Goal: Task Accomplishment & Management: Manage account settings

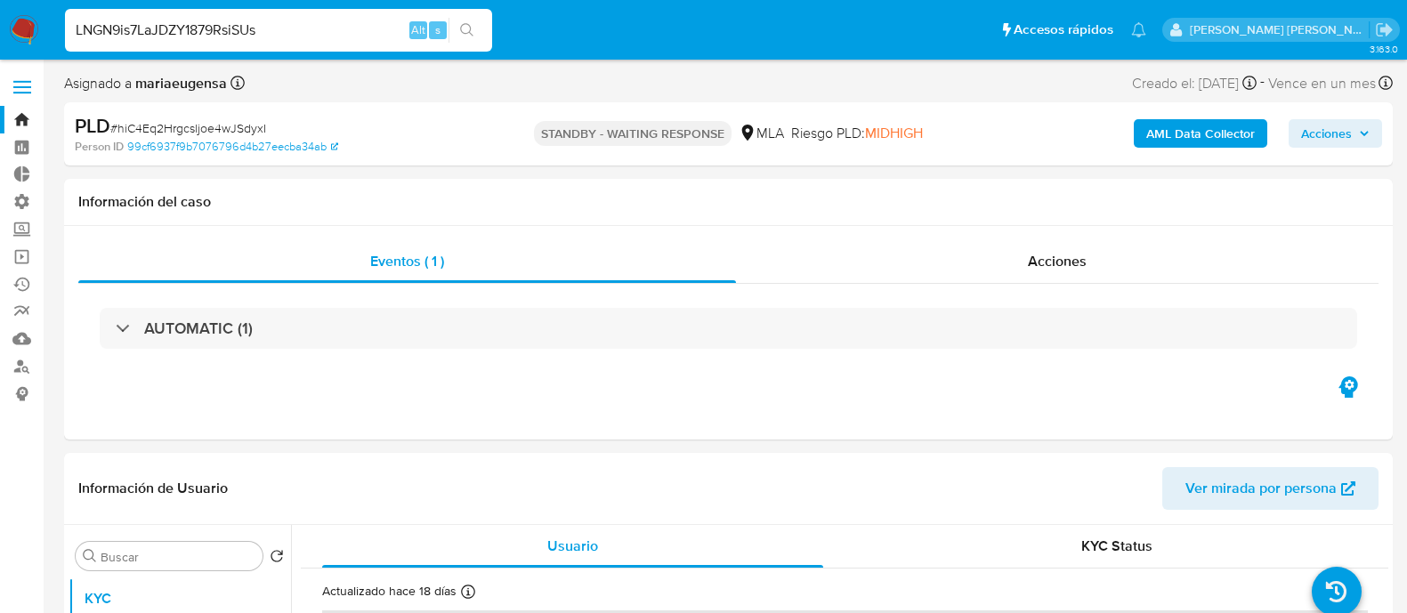
select select "10"
type input "LNGN9is7LaJDZY1879RsiSUs"
select select "10"
click at [31, 19] on img at bounding box center [24, 30] width 30 height 30
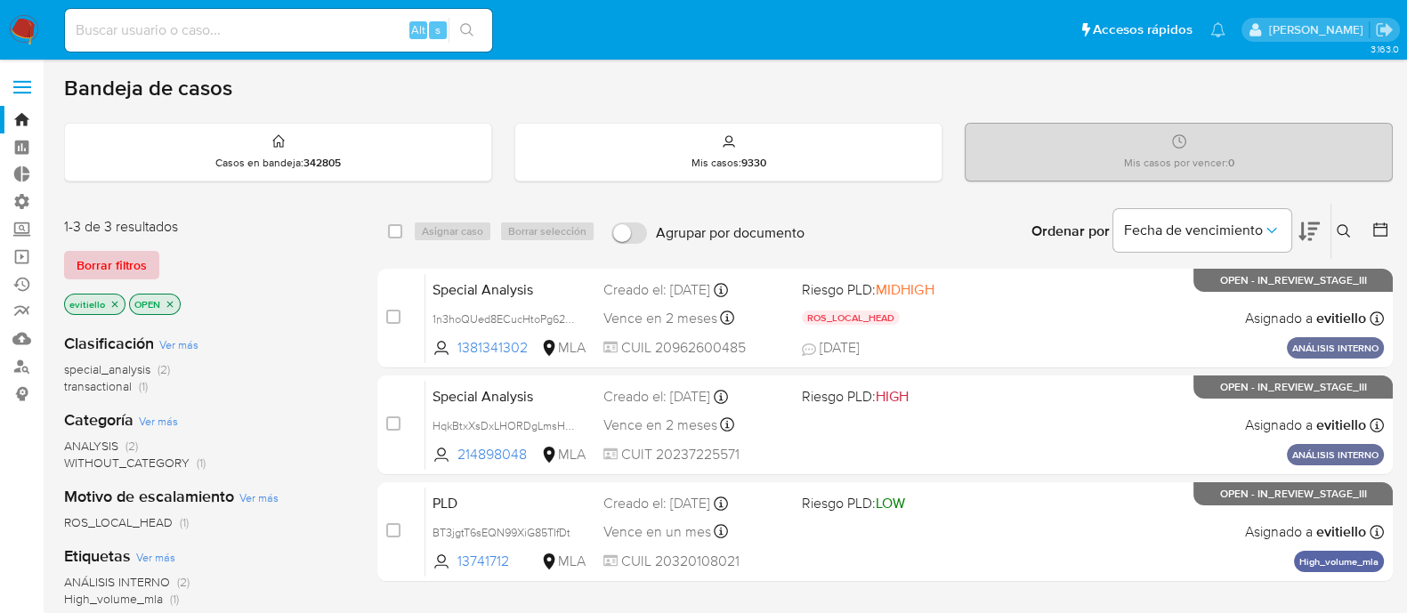
click at [135, 269] on span "Borrar filtros" at bounding box center [112, 265] width 70 height 25
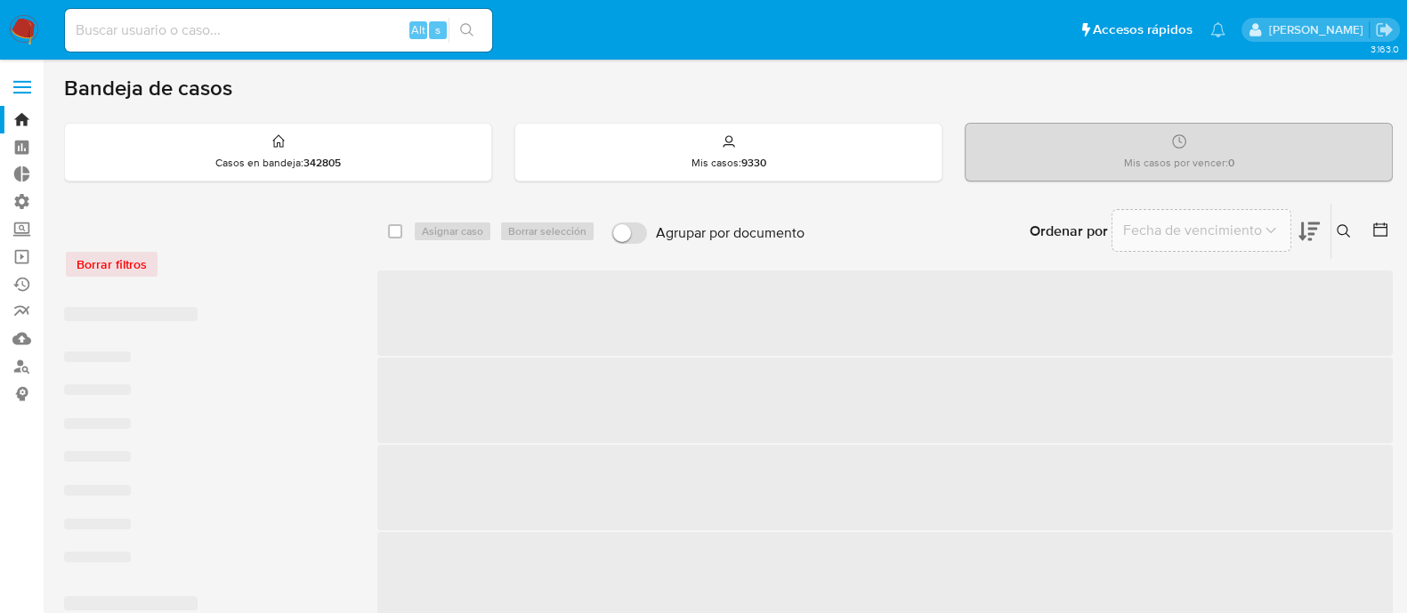
drag, startPoint x: 1346, startPoint y: 232, endPoint x: 1253, endPoint y: 287, distance: 107.7
click at [1347, 232] on icon at bounding box center [1344, 231] width 14 height 14
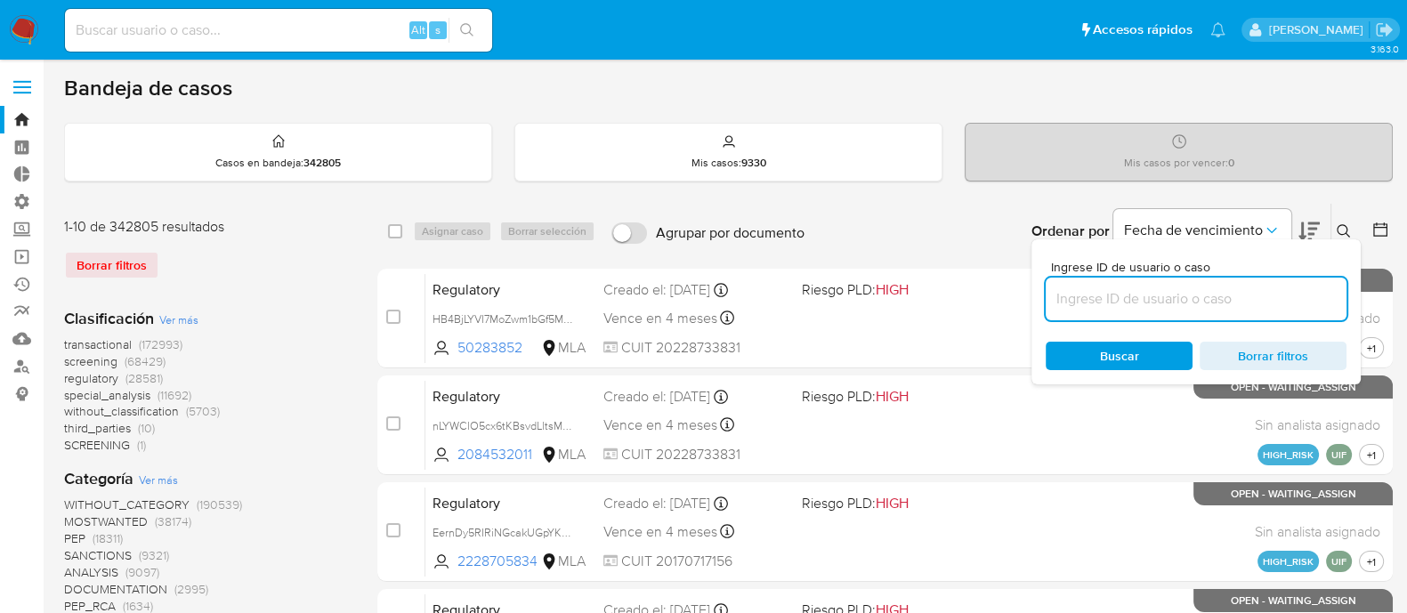
click at [1249, 291] on input at bounding box center [1196, 298] width 301 height 23
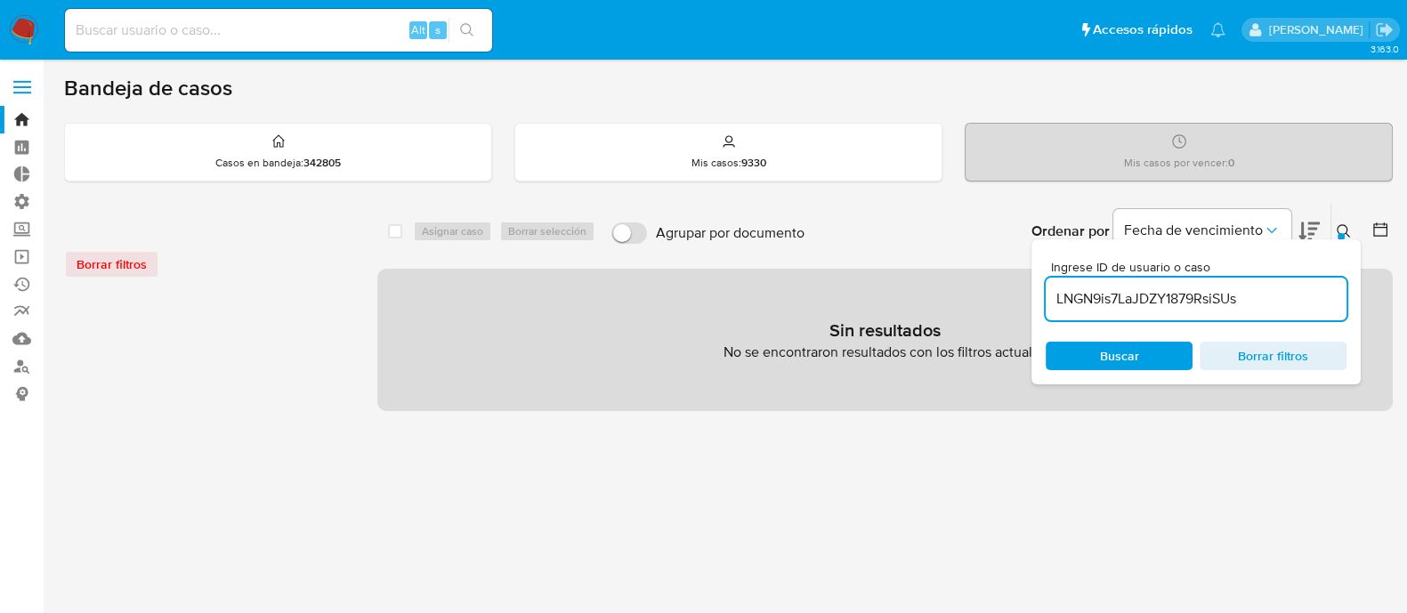
click at [1335, 226] on button at bounding box center [1345, 231] width 29 height 21
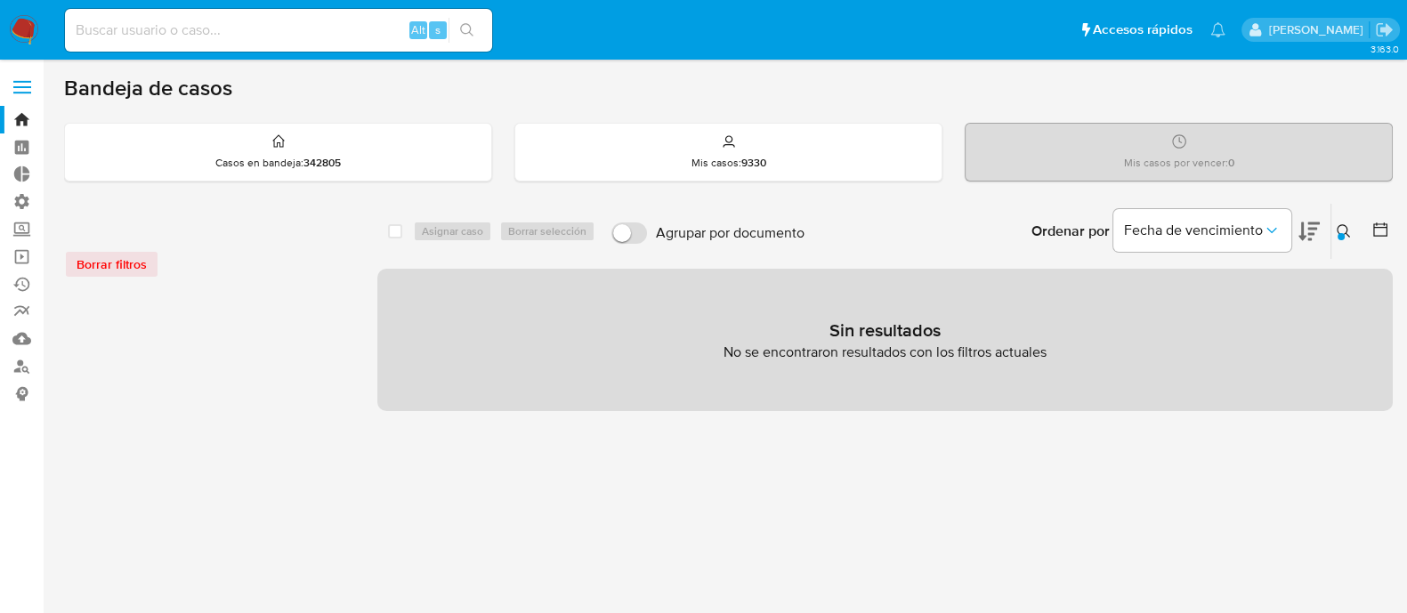
click at [1346, 224] on icon at bounding box center [1344, 231] width 14 height 14
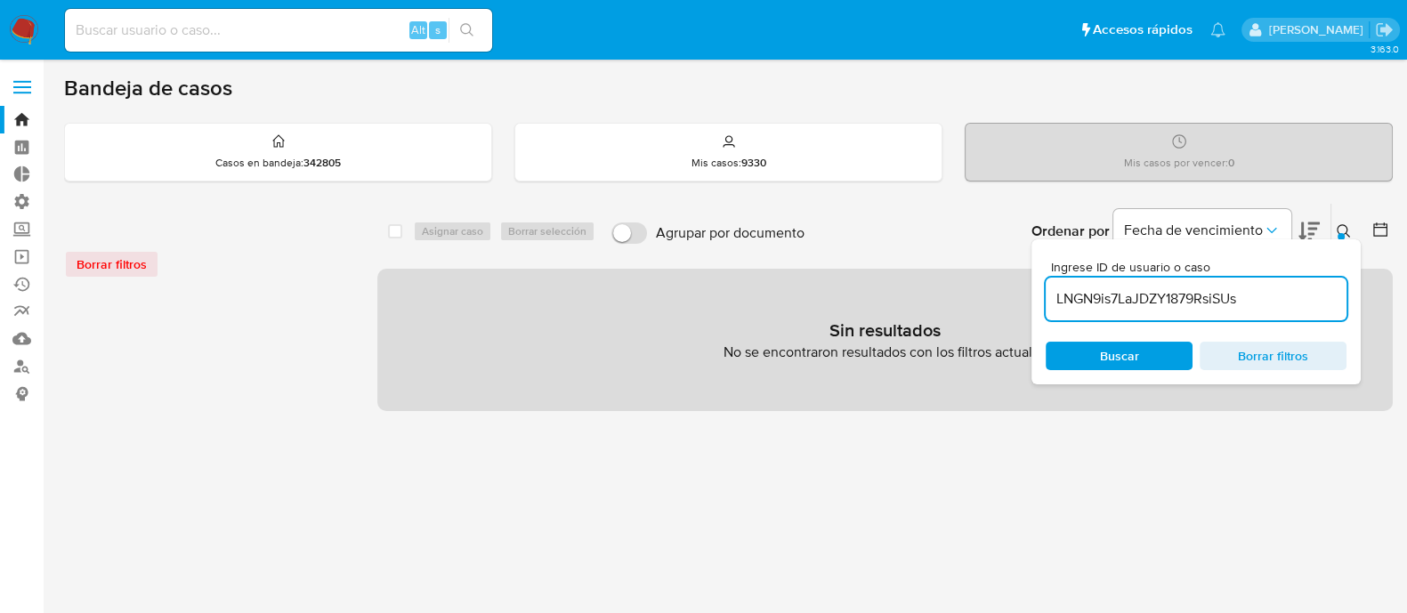
click at [1256, 296] on input "LNGN9is7LaJDZY1879RsiSUs" at bounding box center [1196, 298] width 301 height 23
click at [1163, 348] on span "Buscar" at bounding box center [1119, 356] width 122 height 25
click at [1265, 300] on input "LNGN9is7LaJDZY1879RsiSUs" at bounding box center [1196, 298] width 301 height 23
type input "LNGN9is7LaJDZY1879RsiSUs"
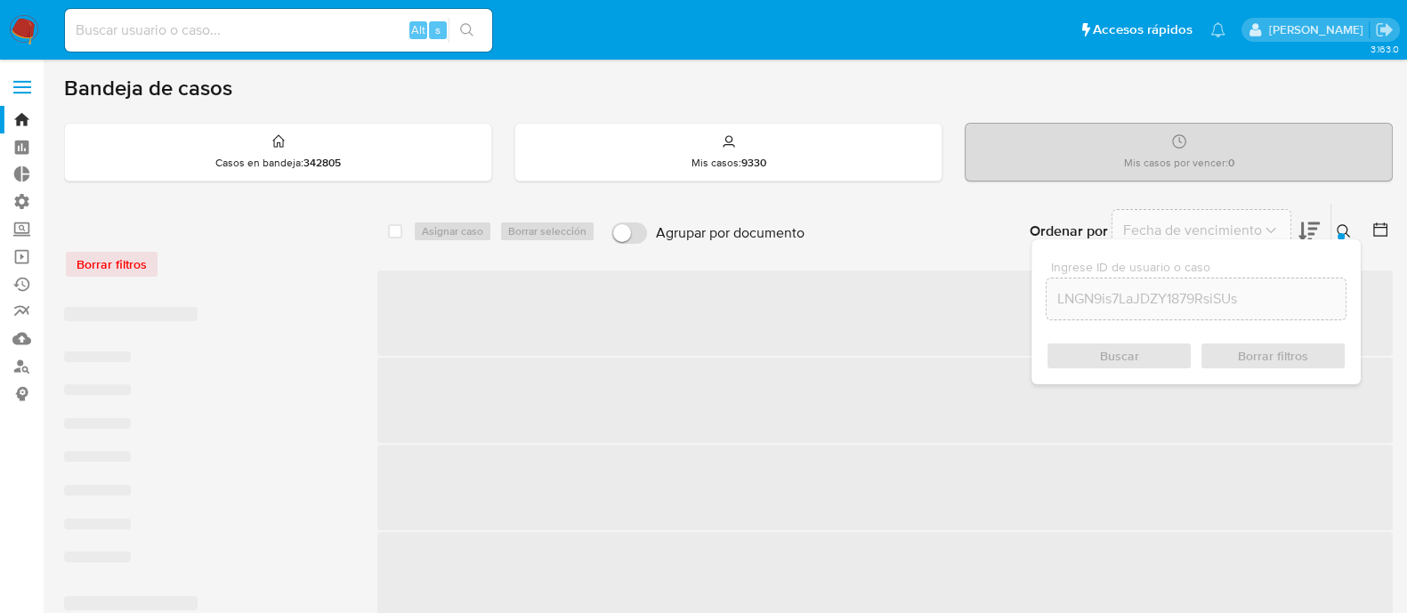
click at [1113, 344] on div "Buscar Borrar filtros" at bounding box center [1196, 356] width 301 height 28
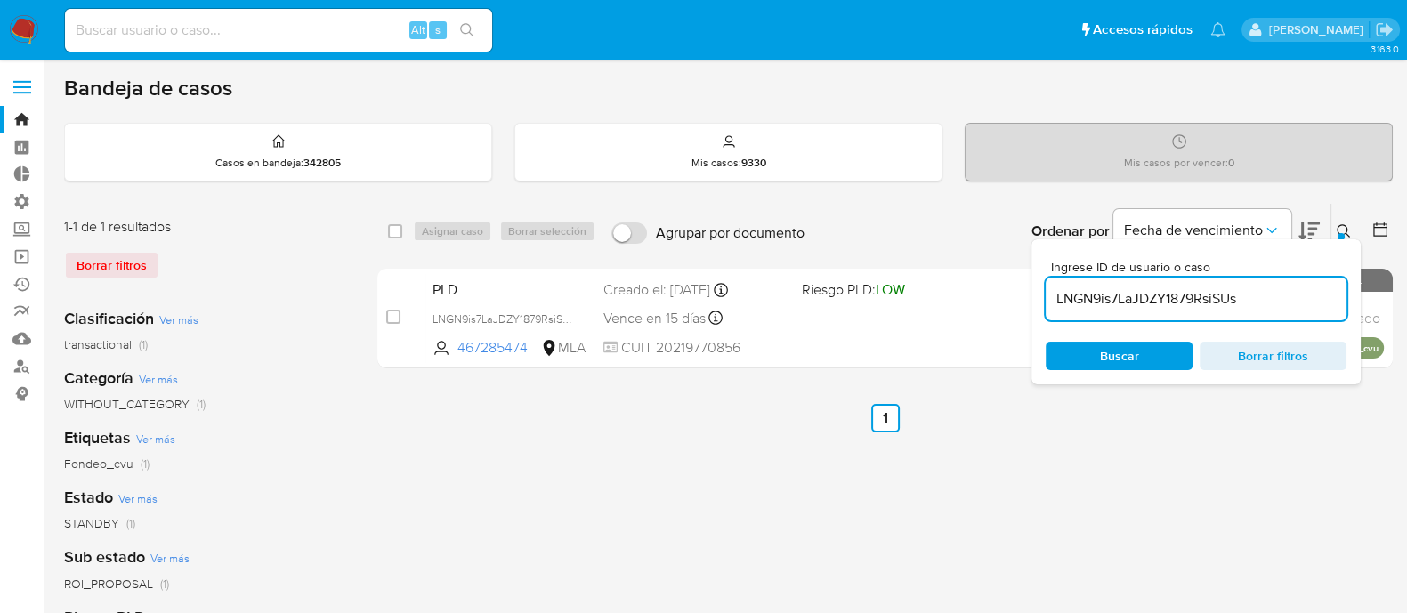
click at [1344, 221] on button at bounding box center [1345, 231] width 29 height 21
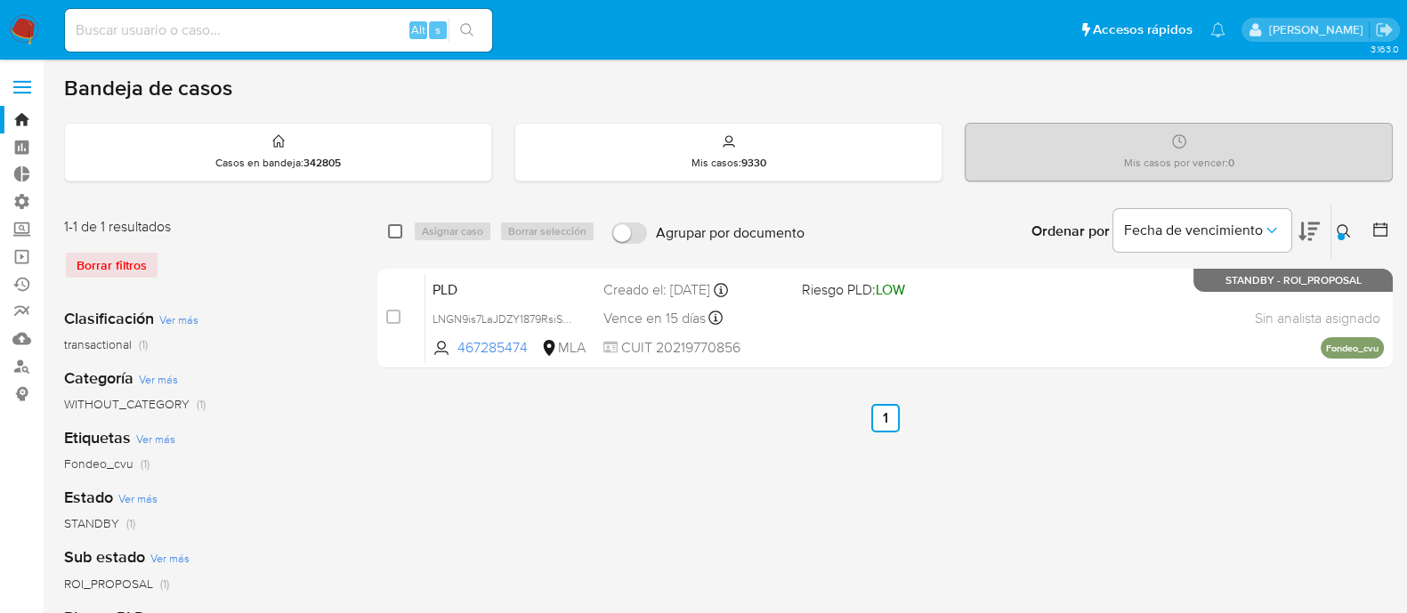
click at [396, 229] on input "checkbox" at bounding box center [395, 231] width 14 height 14
checkbox input "true"
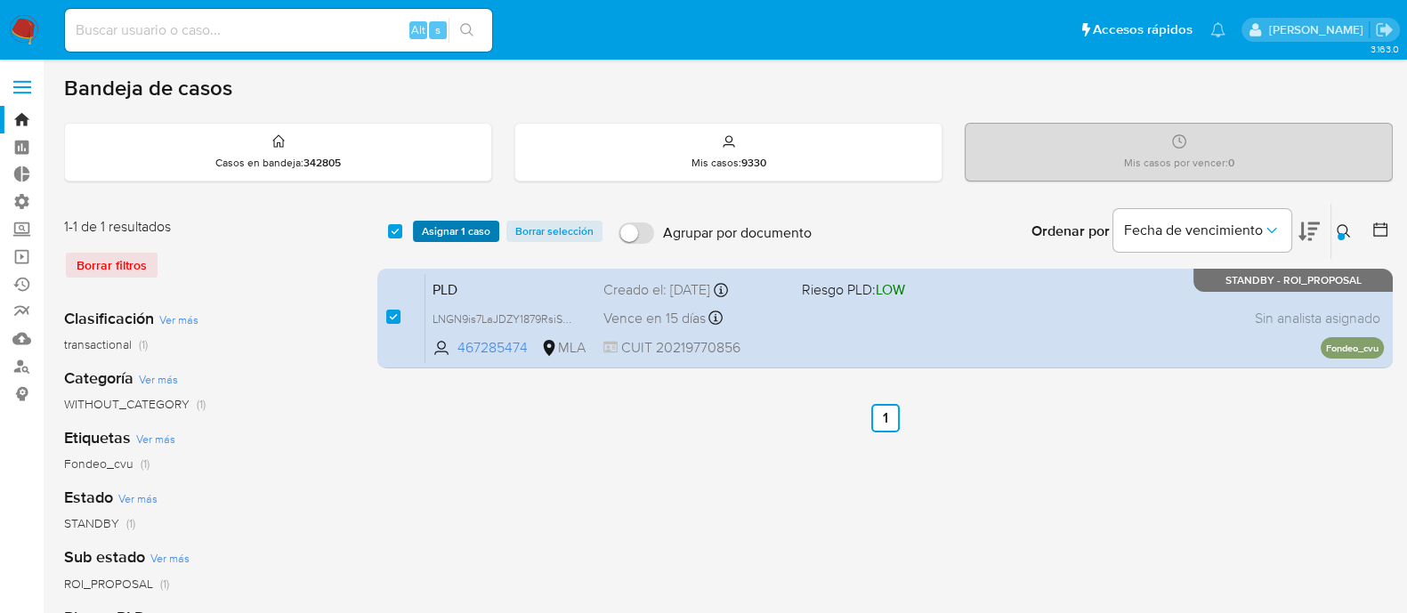
click at [441, 230] on span "Asignar 1 caso" at bounding box center [456, 231] width 69 height 18
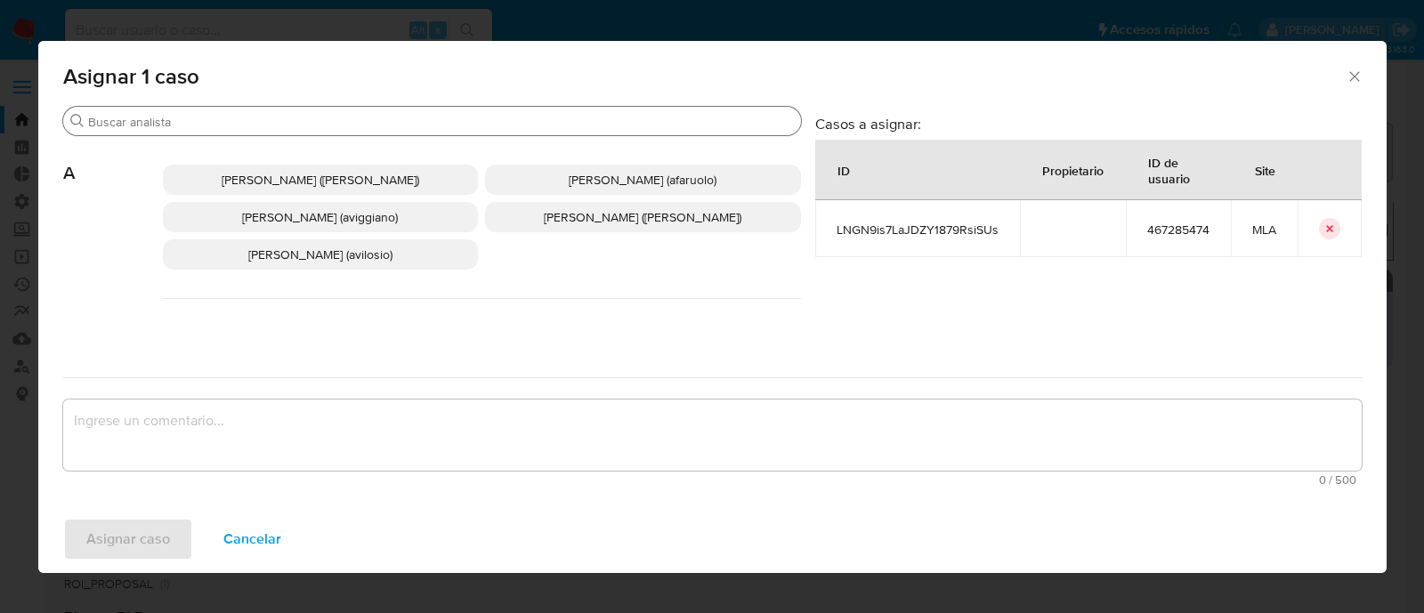
click at [236, 133] on div "Buscar" at bounding box center [432, 121] width 738 height 28
click at [246, 126] on input "Buscar" at bounding box center [441, 122] width 706 height 16
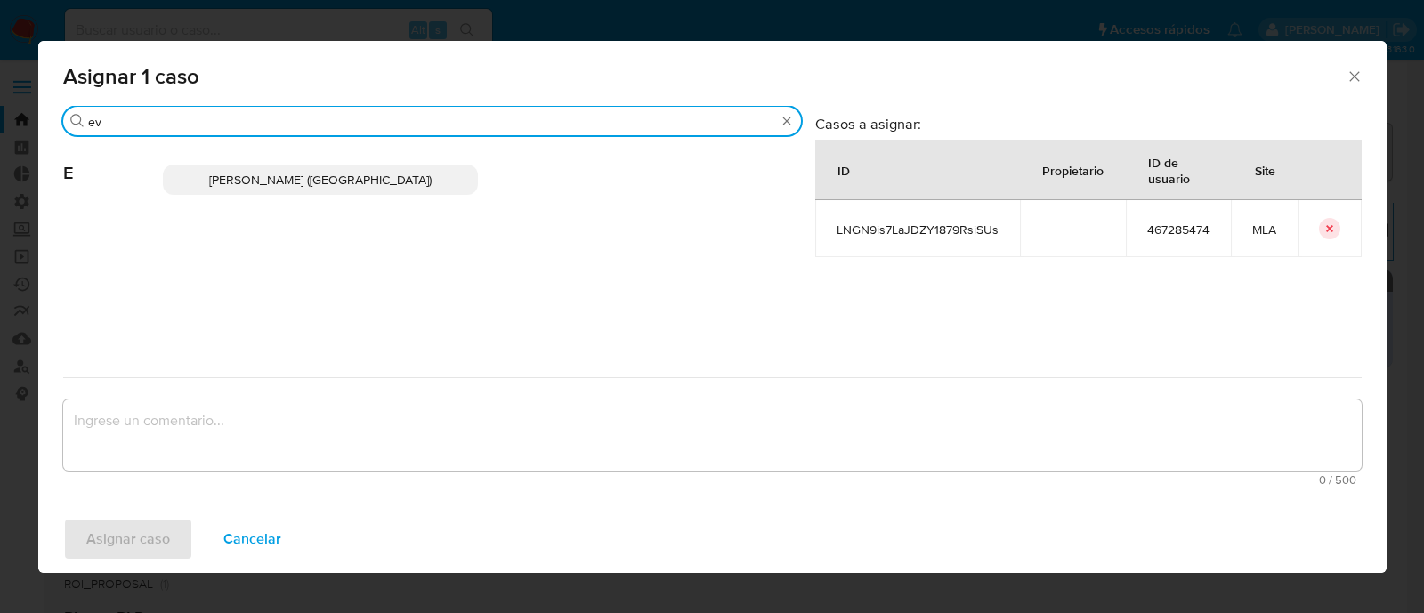
type input "ev"
click at [271, 182] on span "[PERSON_NAME] ([GEOGRAPHIC_DATA])" at bounding box center [320, 180] width 222 height 18
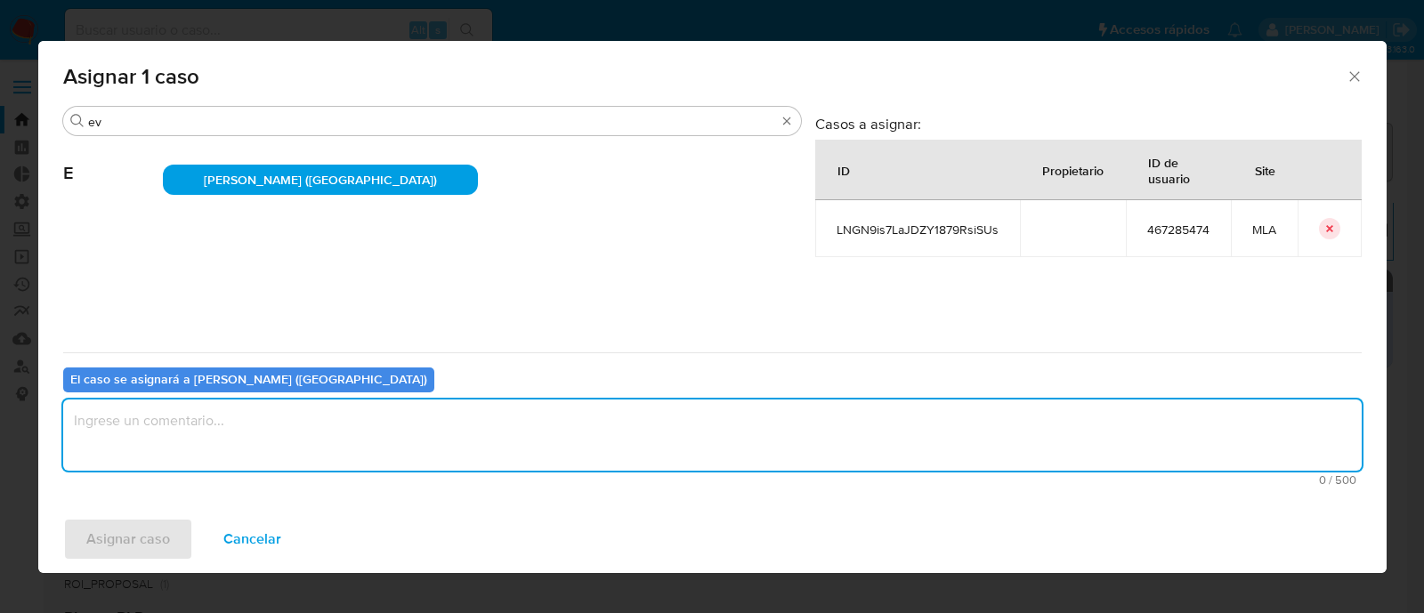
drag, startPoint x: 202, startPoint y: 410, endPoint x: 165, endPoint y: 495, distance: 92.4
click at [200, 408] on textarea "assign-modal" at bounding box center [712, 435] width 1298 height 71
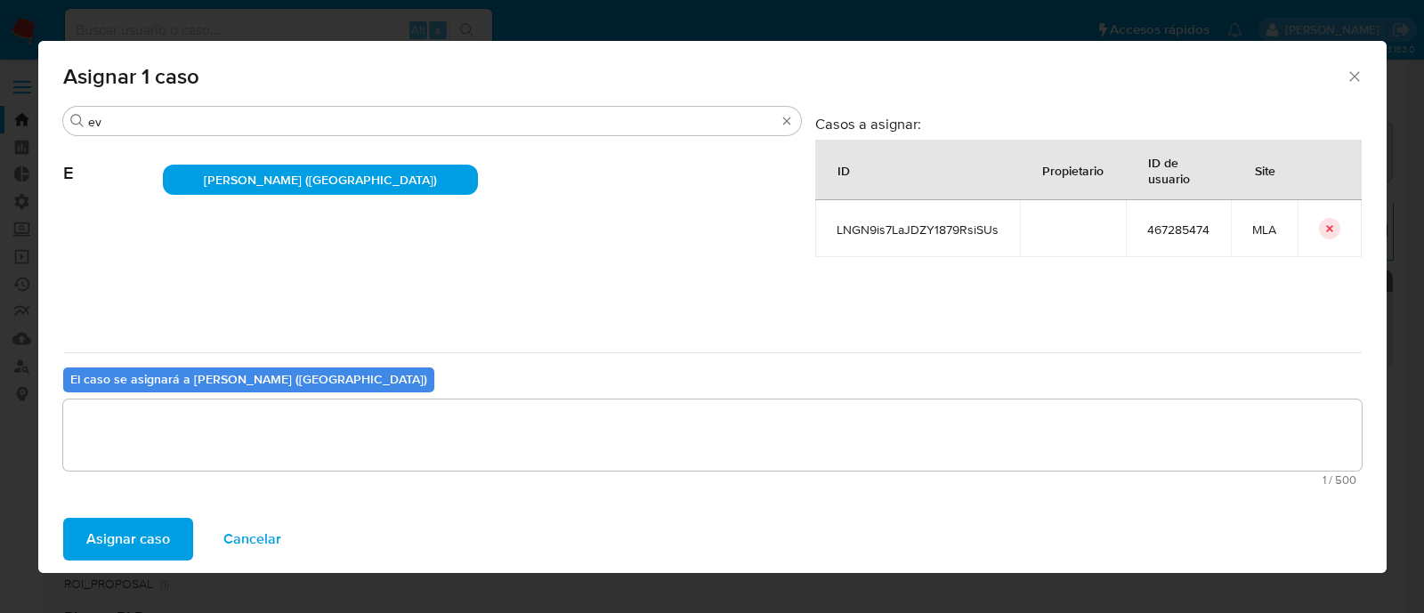
click at [146, 540] on span "Asignar caso" at bounding box center [128, 539] width 84 height 39
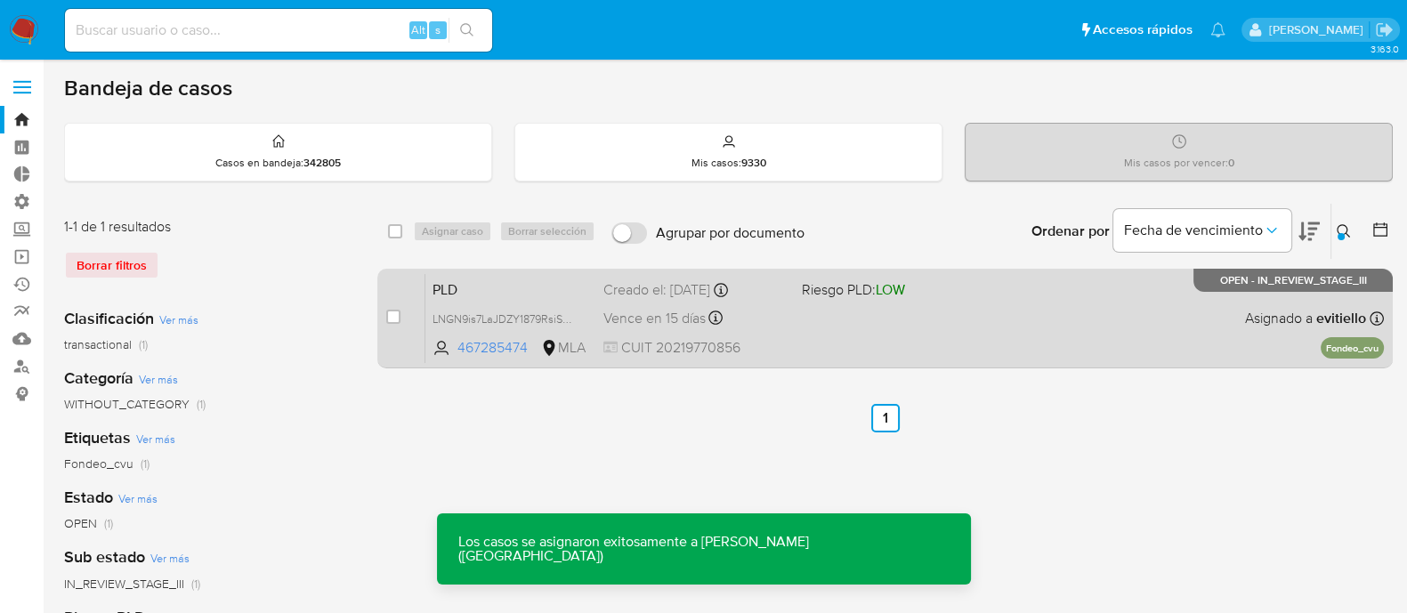
click at [921, 309] on div "PLD LNGN9is7LaJDZY1879RsiSUs 467285474 MLA Riesgo PLD: LOW Creado el: [DATE] Cr…" at bounding box center [904, 318] width 958 height 90
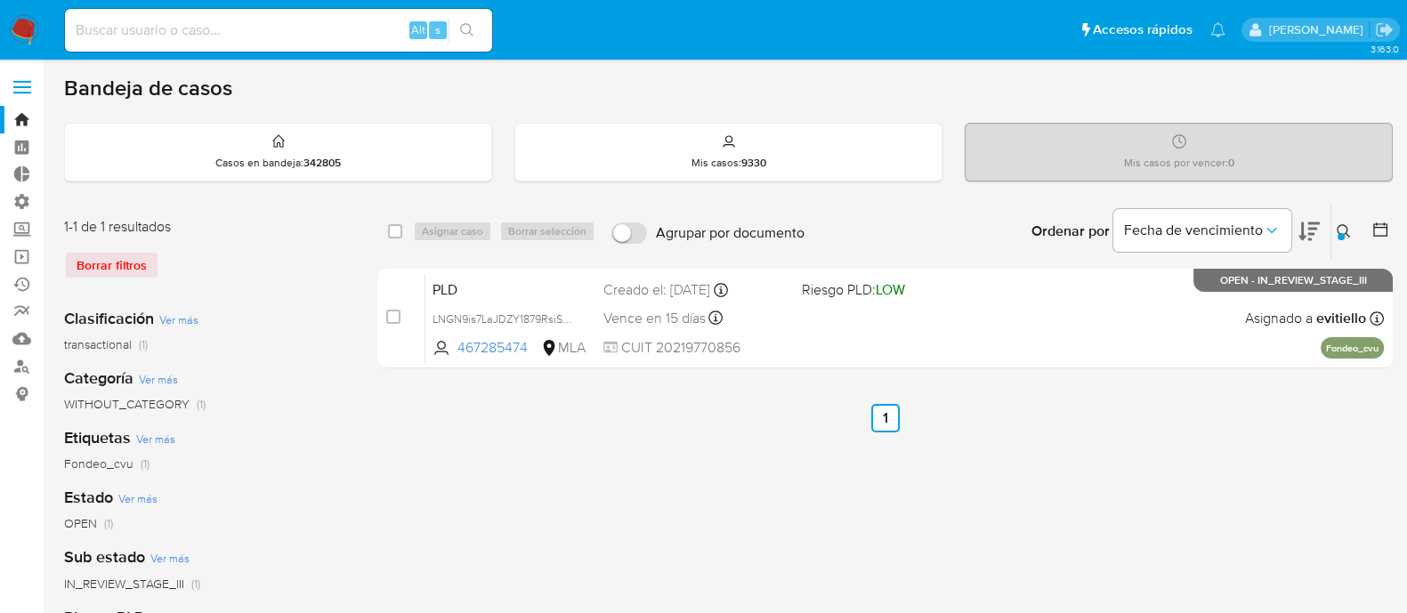
click at [1338, 224] on icon at bounding box center [1344, 231] width 14 height 14
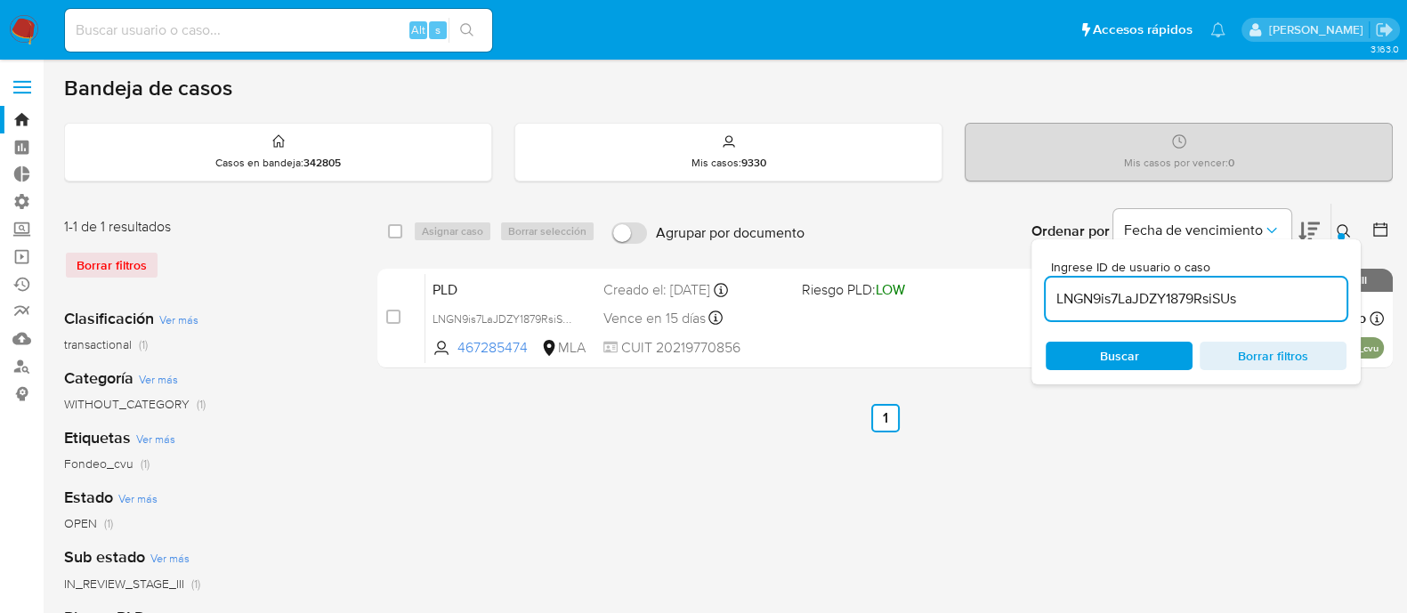
click at [1256, 297] on input "LNGN9is7LaJDZY1879RsiSUs" at bounding box center [1196, 298] width 301 height 23
click at [1103, 354] on span "Buscar" at bounding box center [1119, 356] width 39 height 28
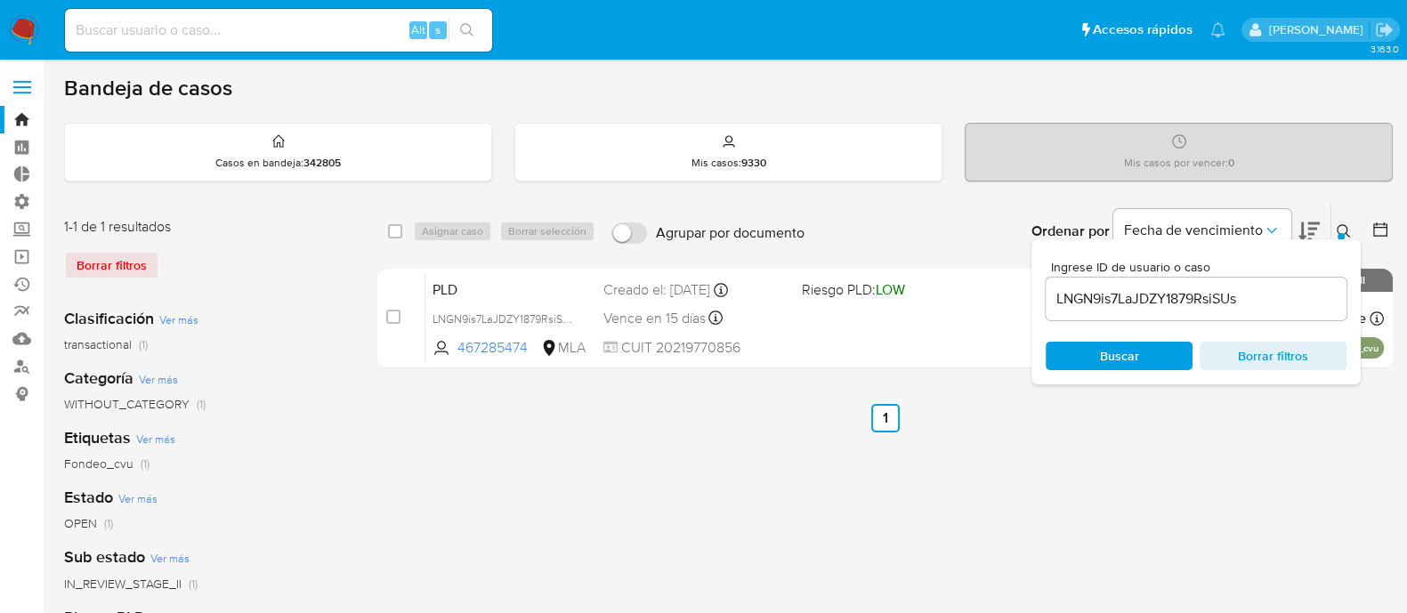
click at [1338, 226] on icon at bounding box center [1344, 231] width 14 height 14
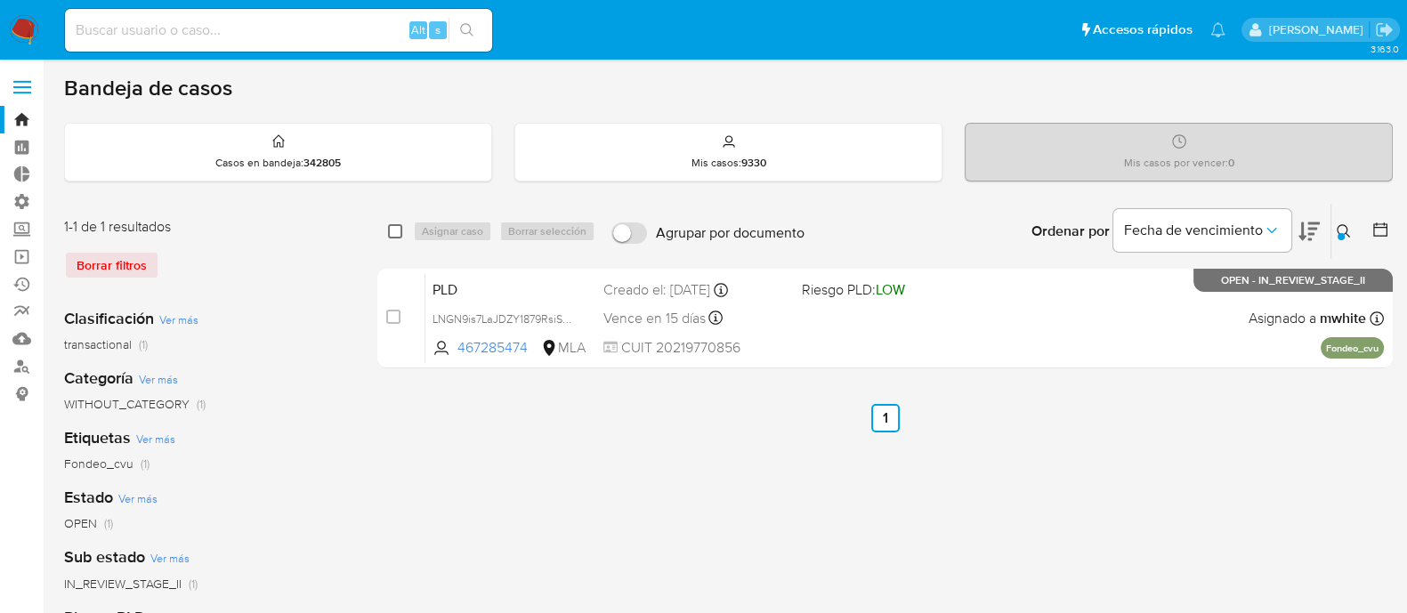
click at [391, 224] on input "checkbox" at bounding box center [395, 231] width 14 height 14
checkbox input "true"
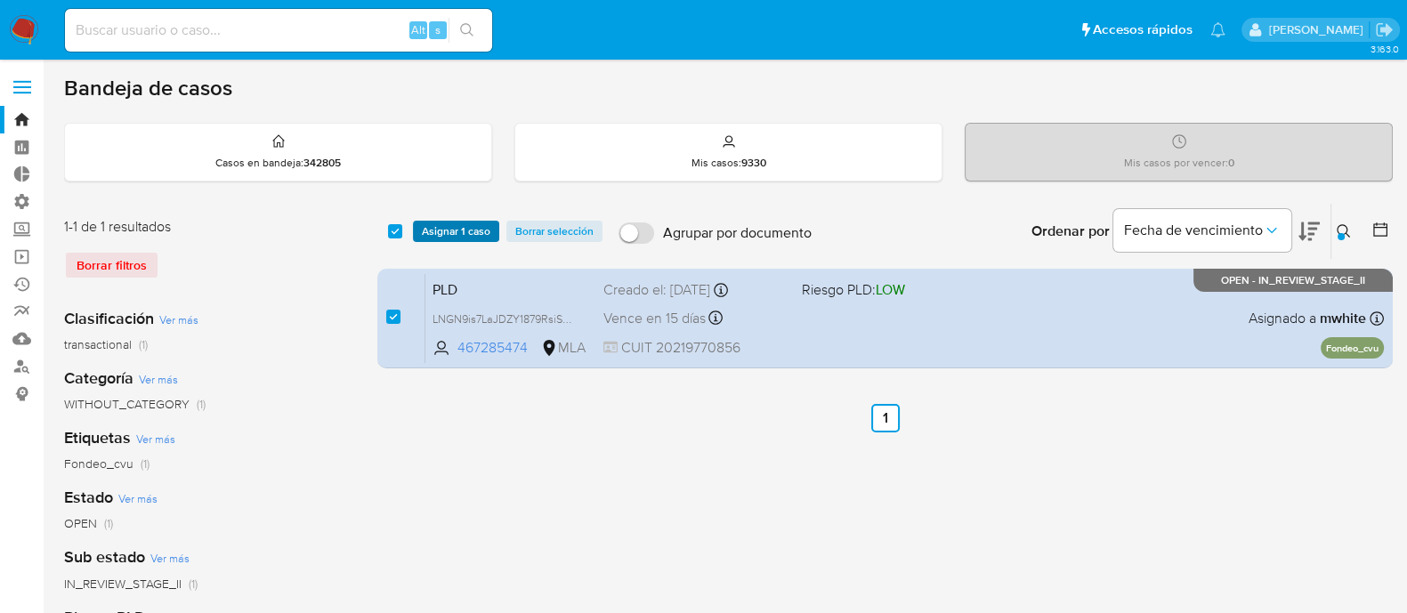
click at [444, 223] on span "Asignar 1 caso" at bounding box center [456, 231] width 69 height 18
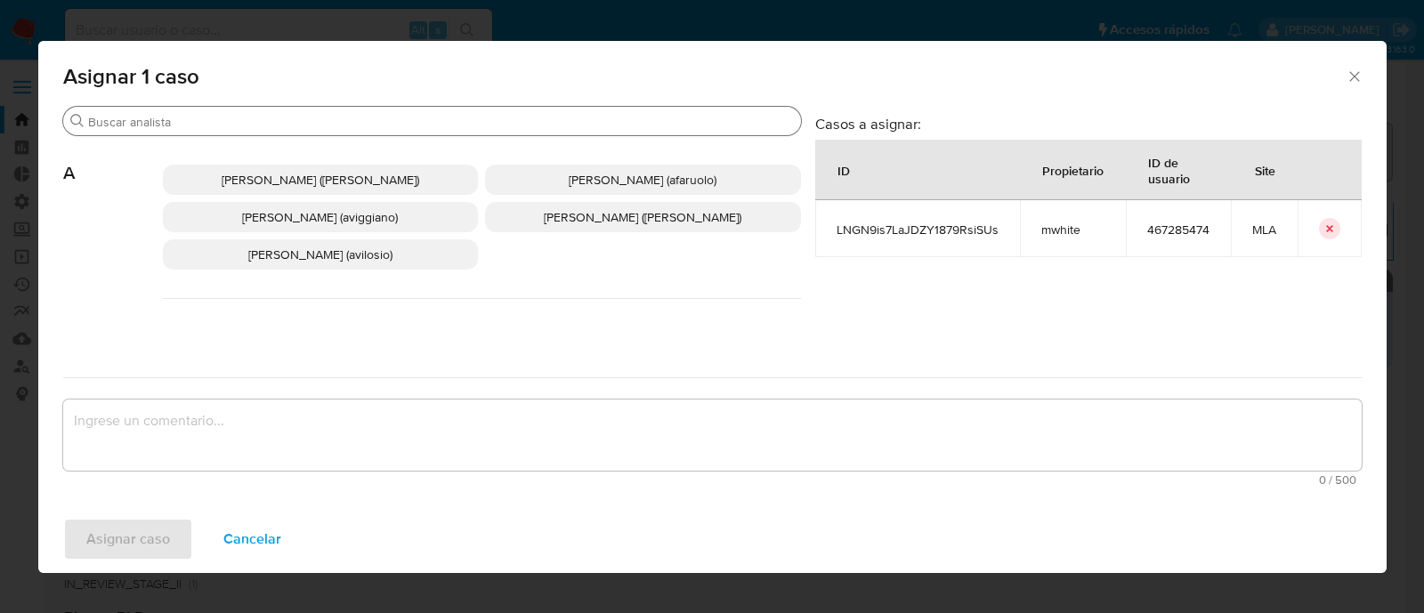
click at [210, 112] on div "Buscar" at bounding box center [432, 121] width 738 height 28
click at [212, 114] on input "Buscar" at bounding box center [441, 122] width 706 height 16
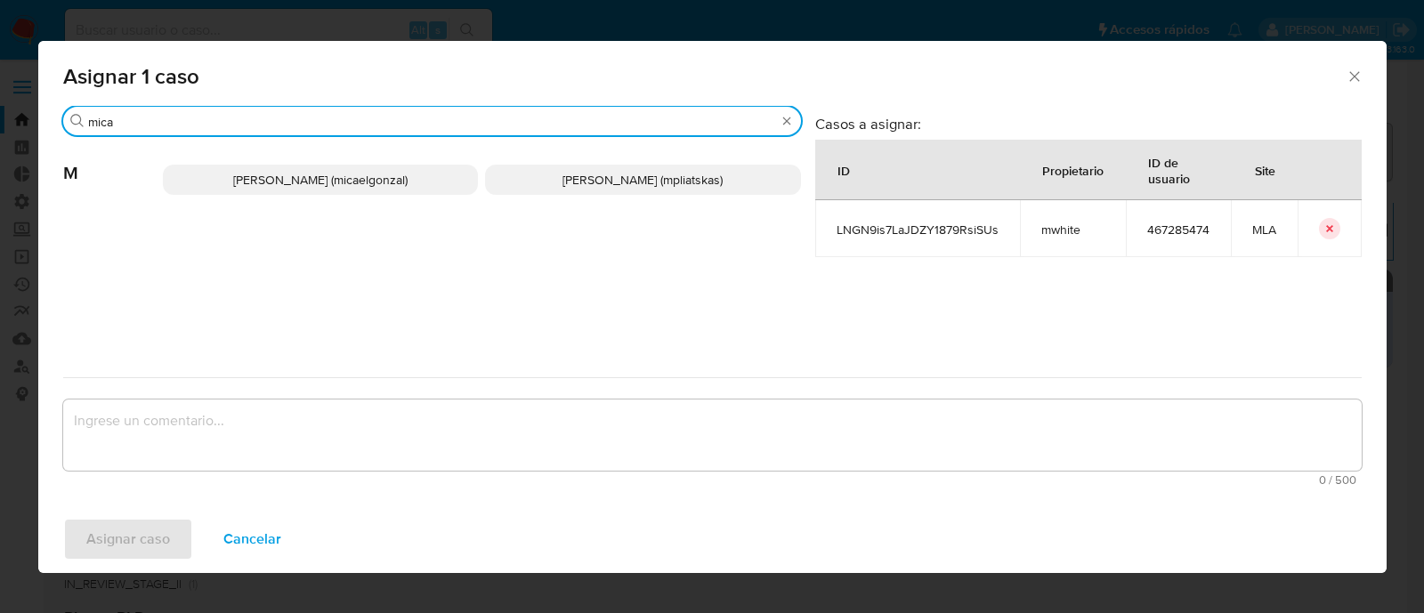
type input "mica"
click at [347, 172] on span "[PERSON_NAME] (micaelgonzal)" at bounding box center [320, 180] width 174 height 18
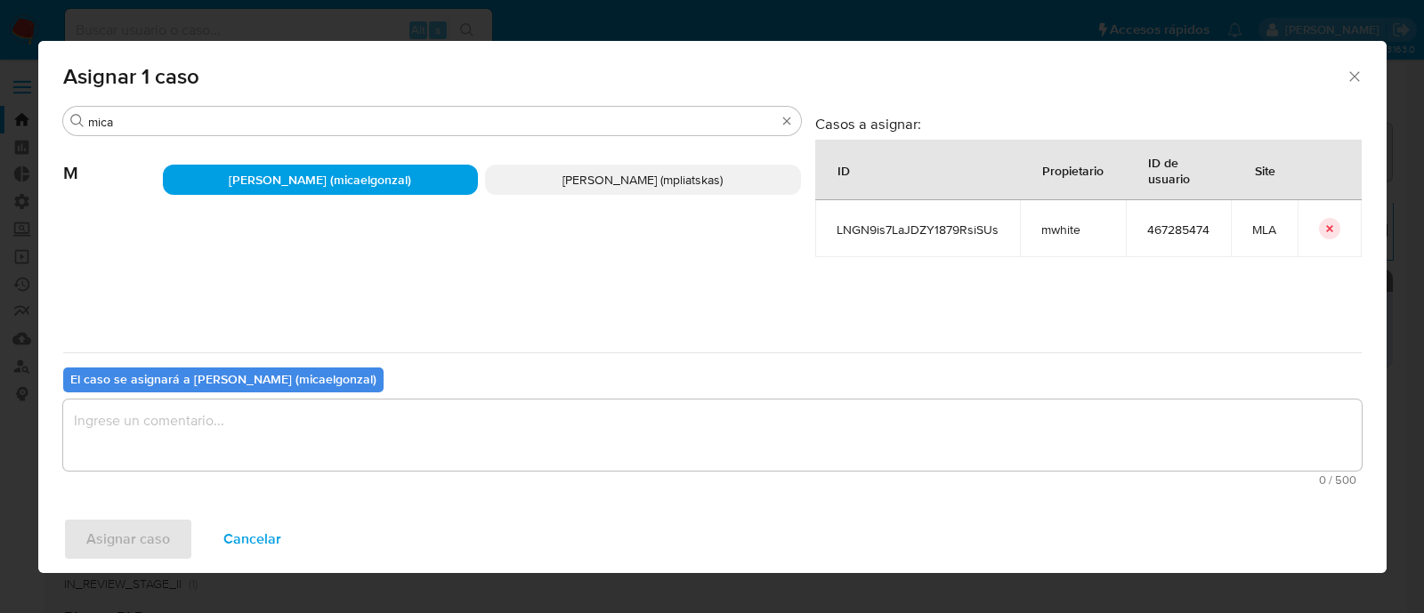
click at [217, 457] on textarea "assign-modal" at bounding box center [712, 435] width 1298 height 71
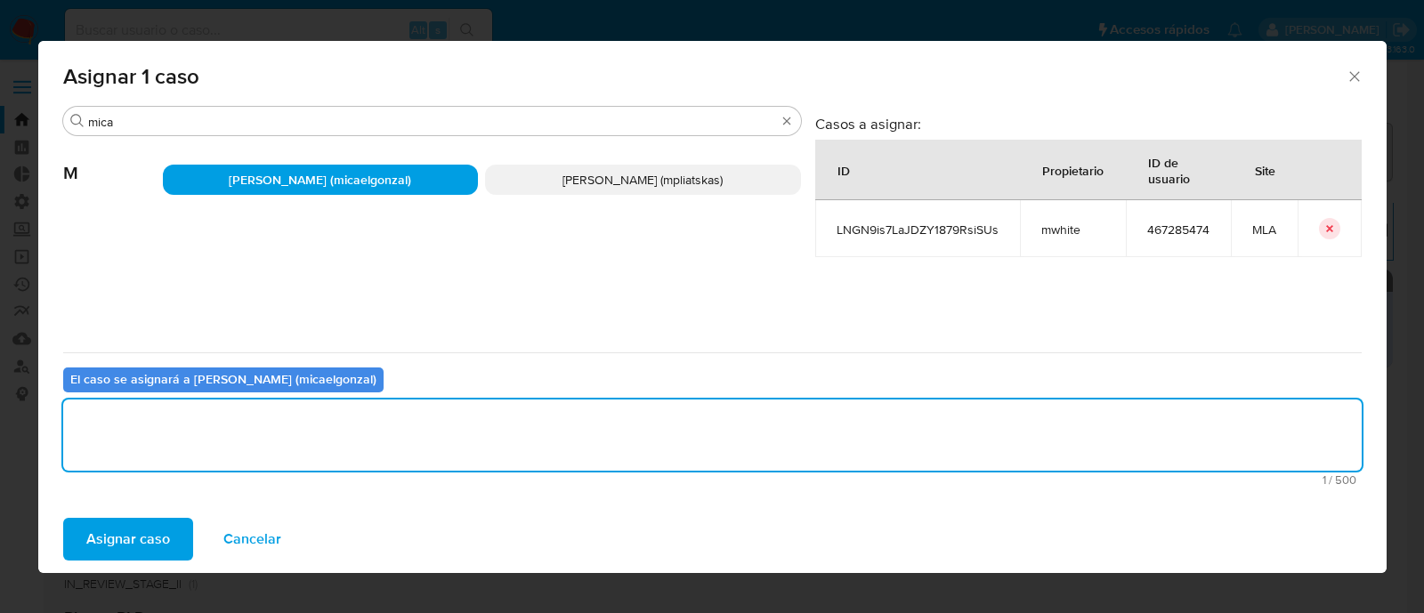
click at [129, 527] on span "Asignar caso" at bounding box center [128, 539] width 84 height 39
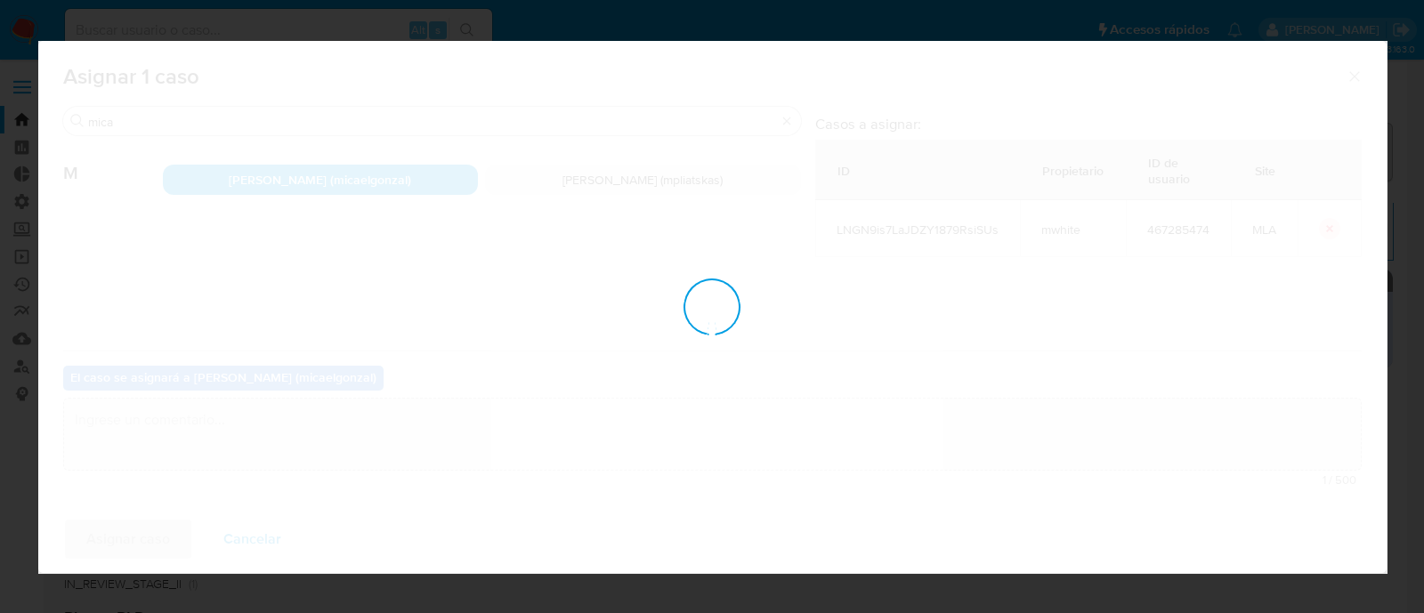
checkbox input "false"
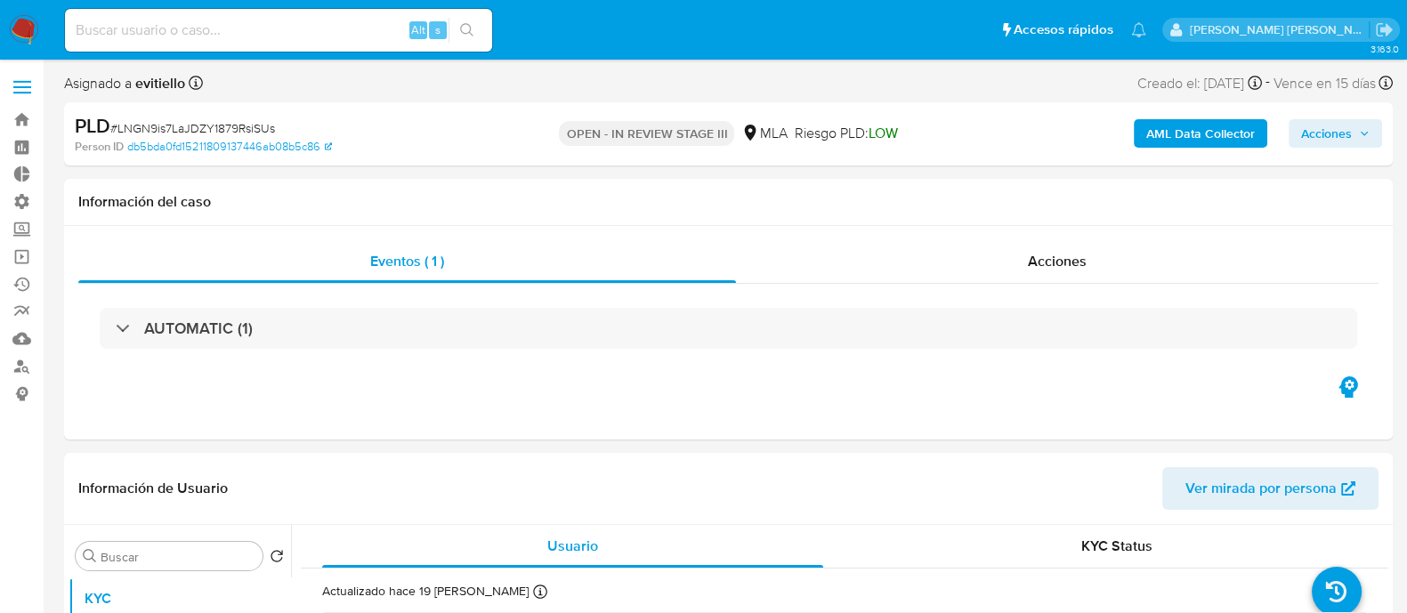
click at [1327, 136] on span "Acciones" at bounding box center [1326, 133] width 51 height 28
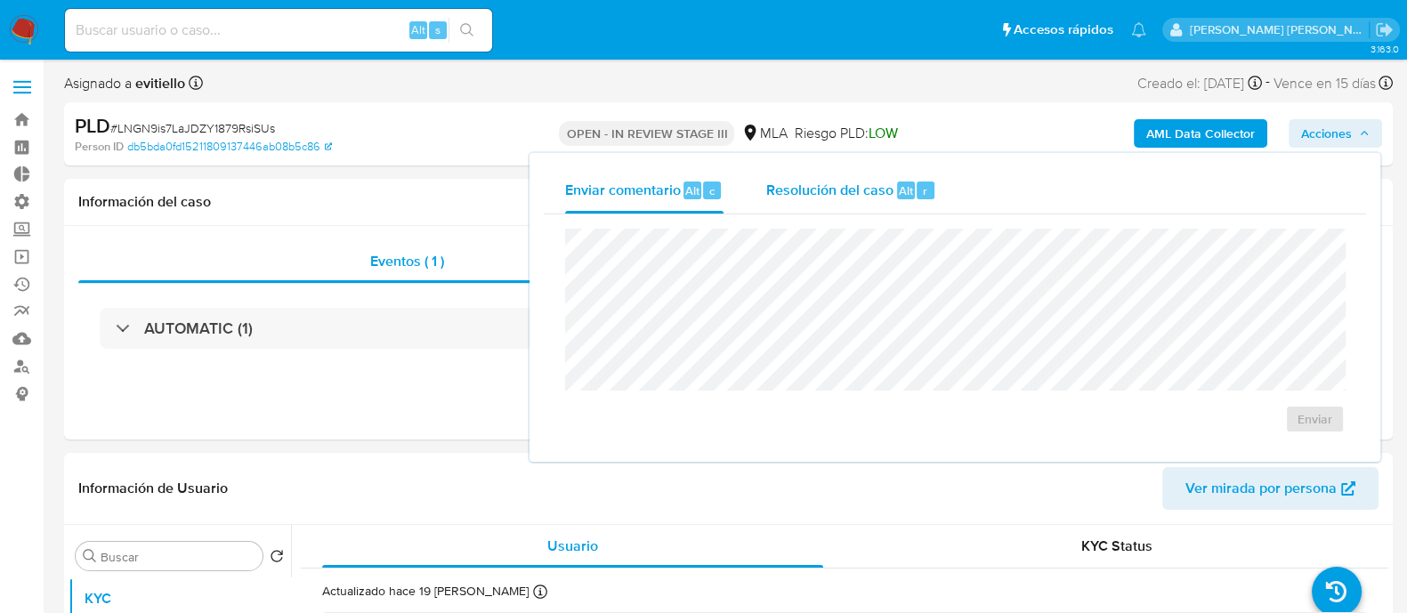
click at [926, 193] on div "r" at bounding box center [926, 191] width 18 height 18
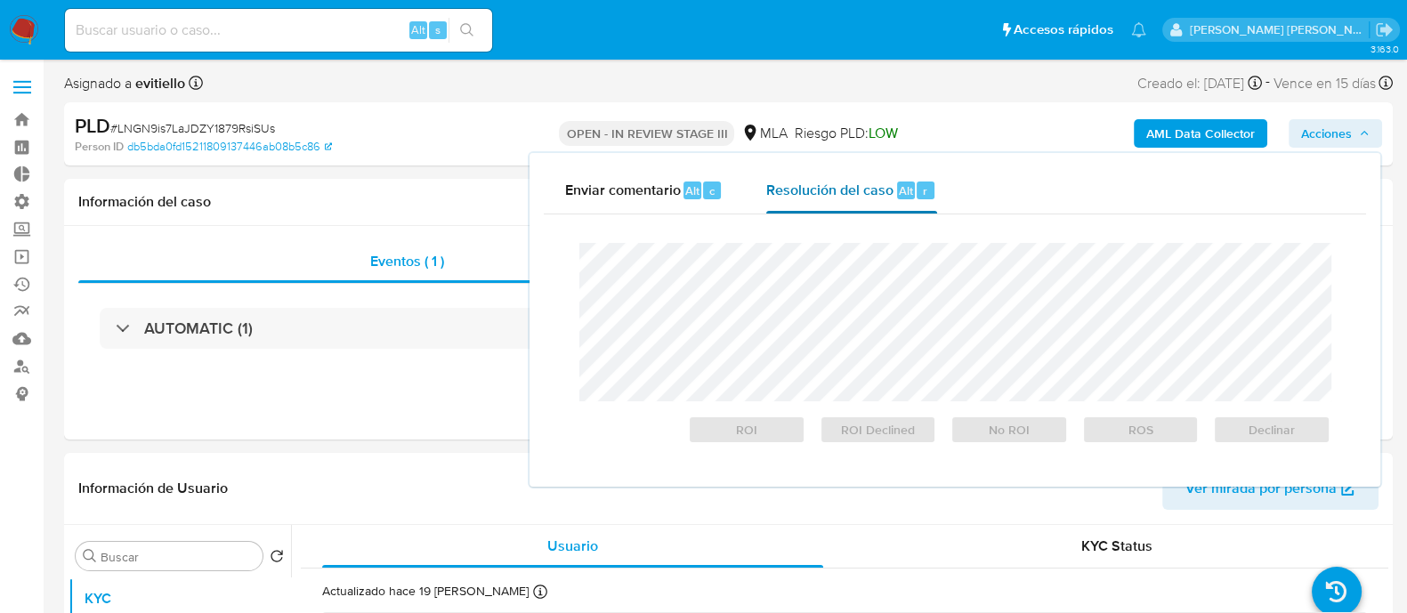
select select "10"
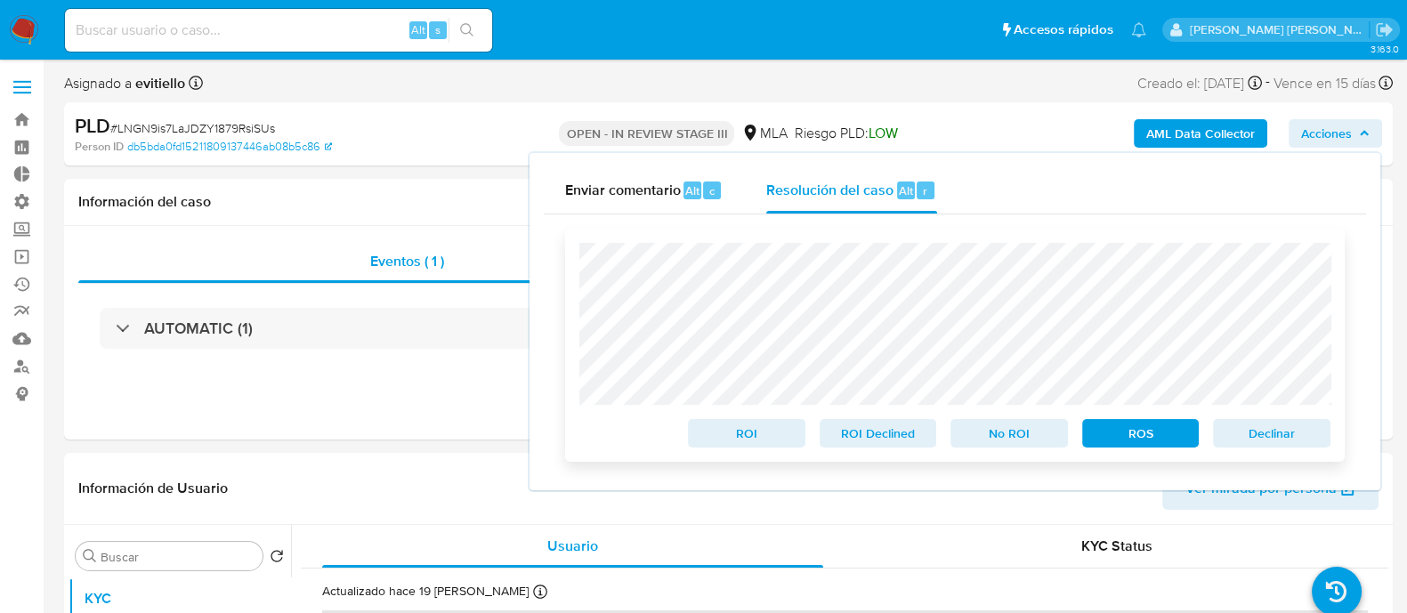
click at [1265, 435] on span "Declinar" at bounding box center [1271, 433] width 93 height 25
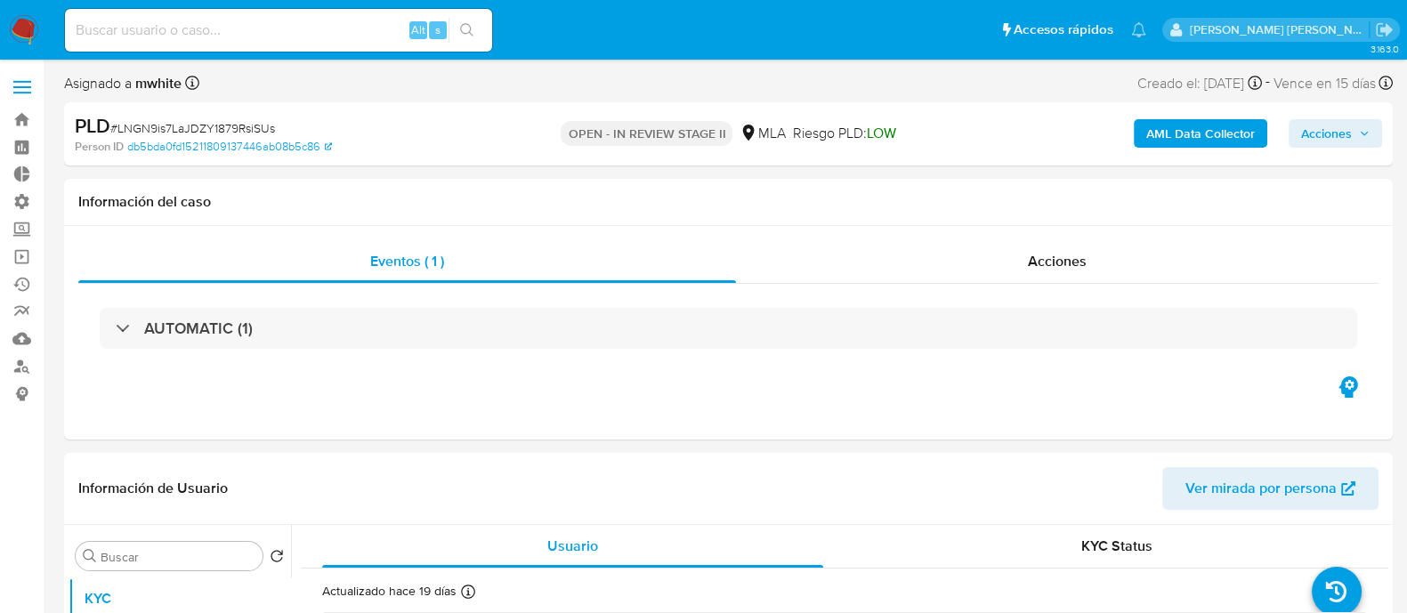
select select "10"
